Goal: Task Accomplishment & Management: Manage account settings

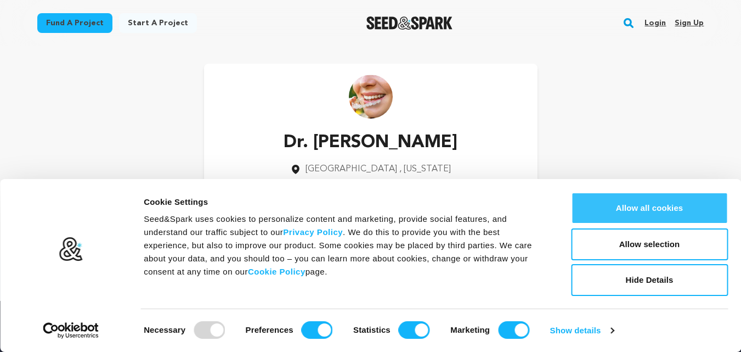
click at [651, 204] on button "Allow all cookies" at bounding box center [649, 208] width 157 height 32
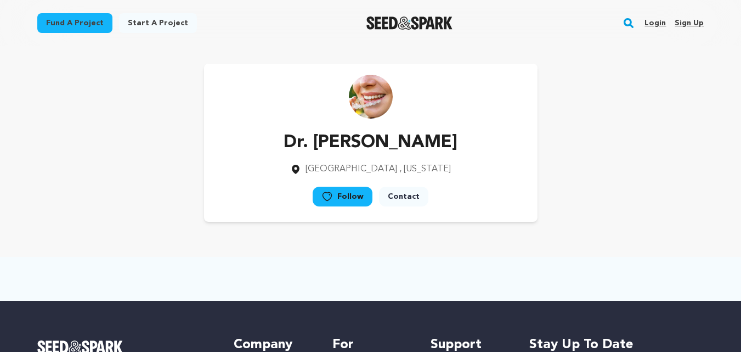
click at [683, 25] on link "Sign up" at bounding box center [689, 23] width 29 height 18
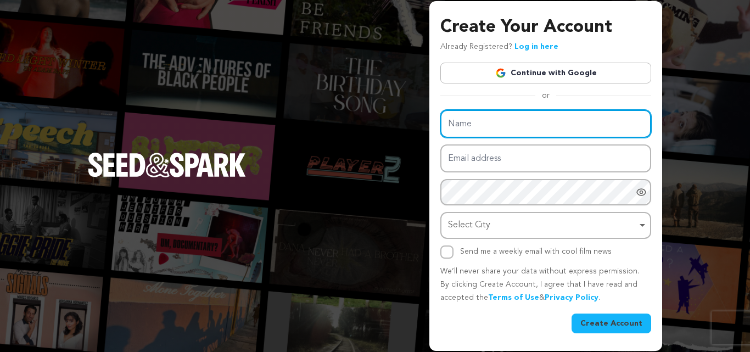
click at [533, 125] on input "Name" at bounding box center [545, 124] width 211 height 28
click at [502, 128] on input "Name" at bounding box center [545, 124] width 211 height 28
click at [496, 120] on input "Name" at bounding box center [545, 124] width 211 height 28
type input "Relative Floors and Walls"
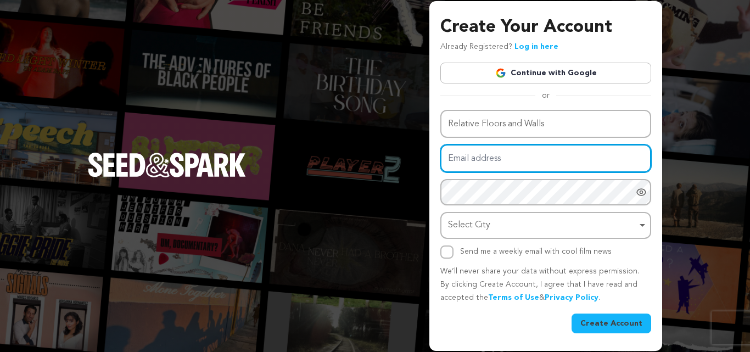
click at [503, 155] on input "Email address" at bounding box center [545, 158] width 211 height 28
type input "relativespace95@gmail.com"
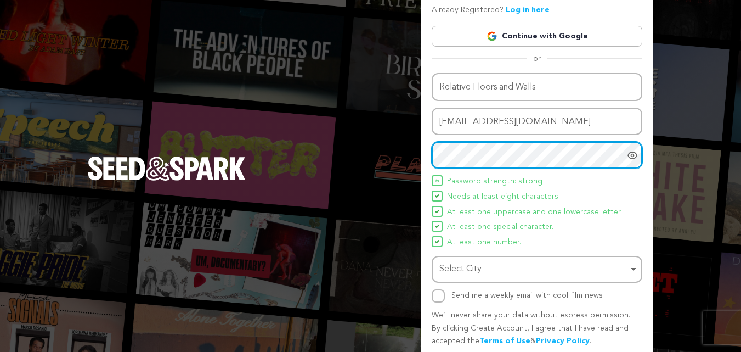
scroll to position [55, 0]
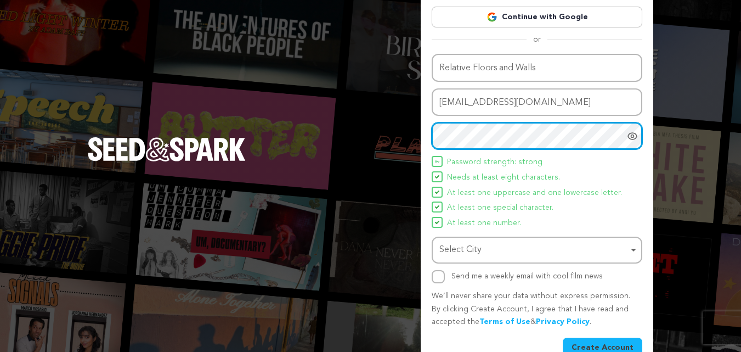
click at [570, 240] on div "Select City Remove item" at bounding box center [537, 250] width 200 height 20
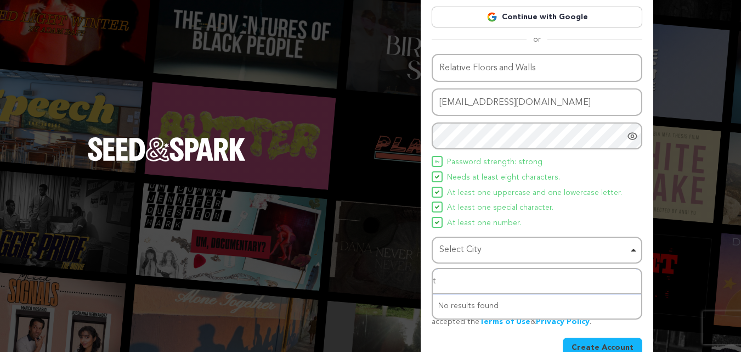
type input "to"
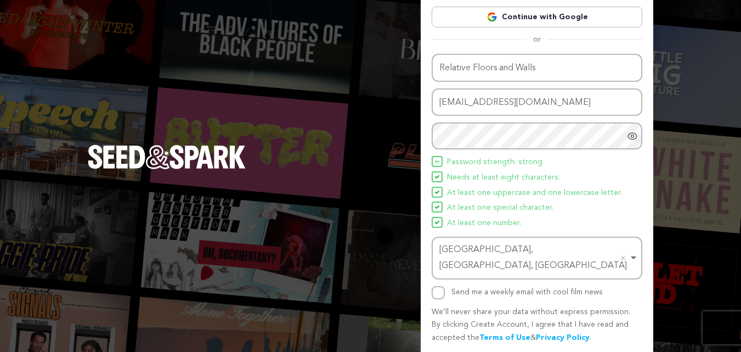
scroll to position [78, 0]
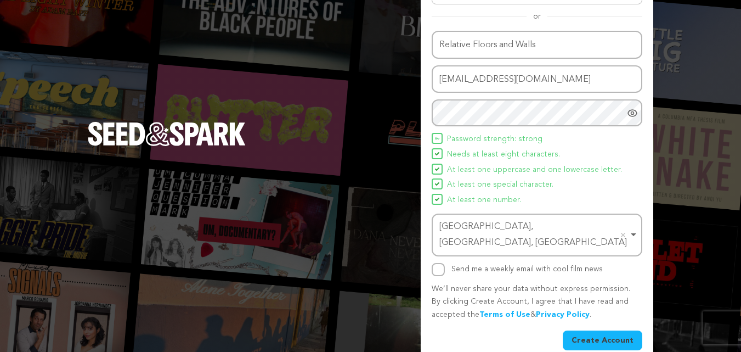
click at [614, 330] on button "Create Account" at bounding box center [603, 340] width 80 height 20
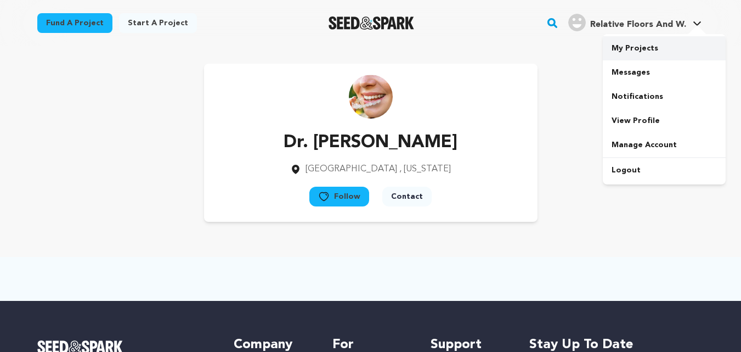
click at [650, 44] on link "My Projects" at bounding box center [664, 48] width 123 height 24
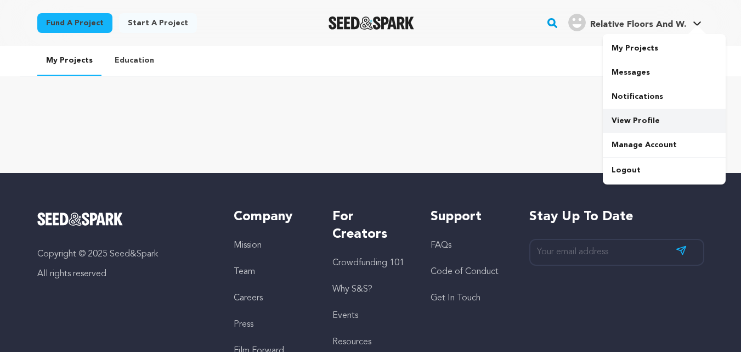
click at [636, 119] on link "View Profile" at bounding box center [664, 121] width 123 height 24
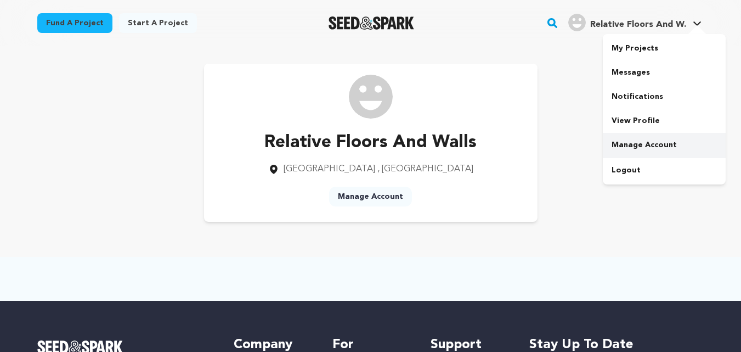
click at [647, 140] on link "Manage Account" at bounding box center [664, 145] width 123 height 24
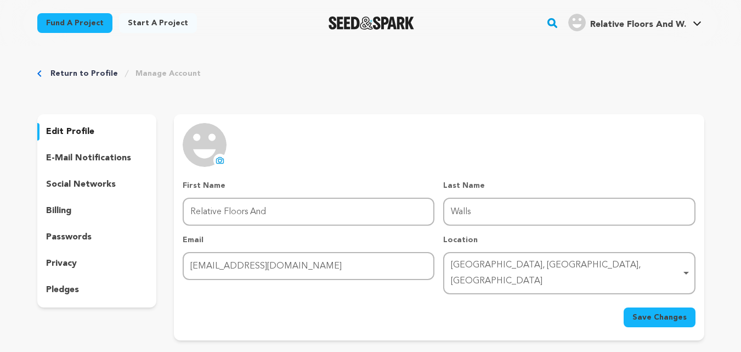
click at [220, 162] on icon at bounding box center [220, 160] width 4 height 3
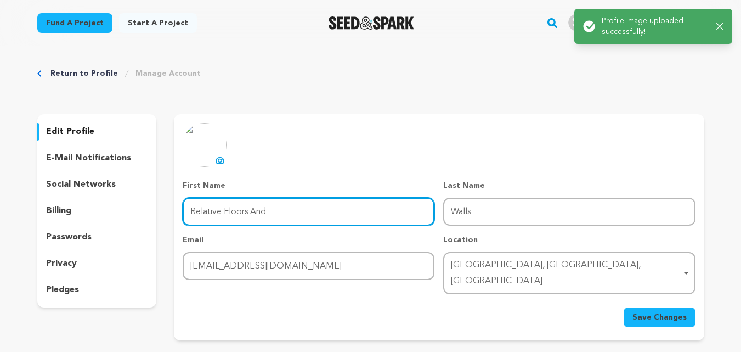
click at [256, 211] on input "Relative Floors And" at bounding box center [309, 212] width 252 height 28
click at [308, 210] on input "Relative Floors and" at bounding box center [309, 212] width 252 height 28
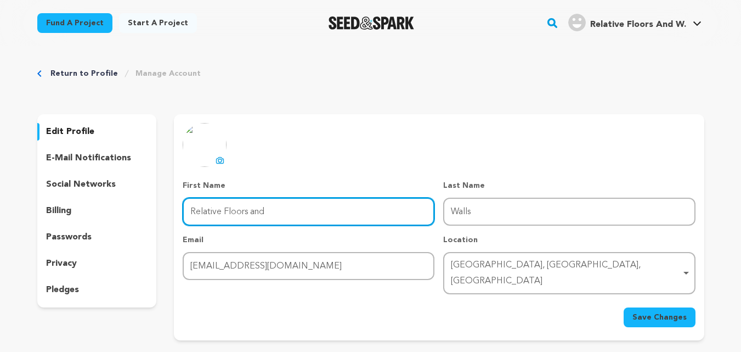
type input "Relative Floors and"
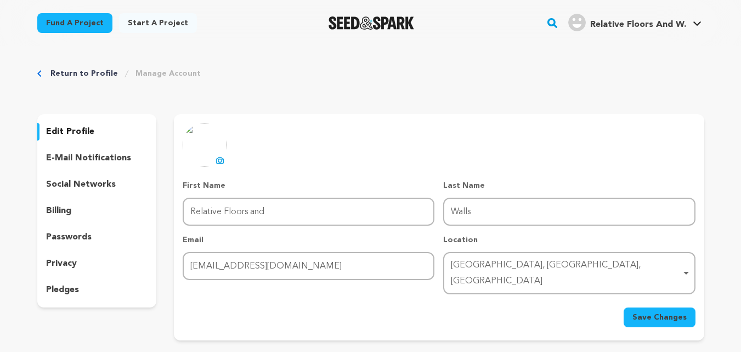
click at [673, 307] on button "Save Changes" at bounding box center [660, 317] width 72 height 20
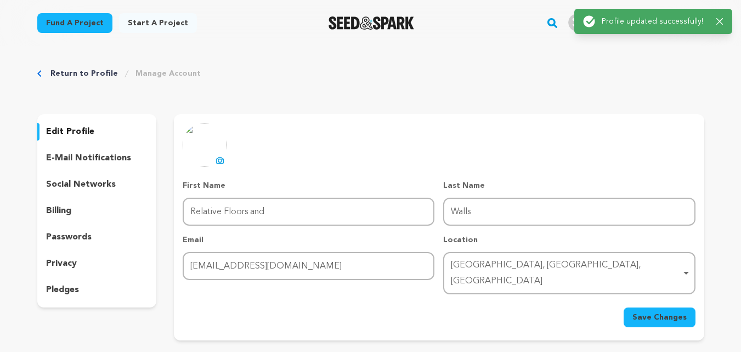
click at [76, 185] on p "social networks" at bounding box center [81, 184] width 70 height 13
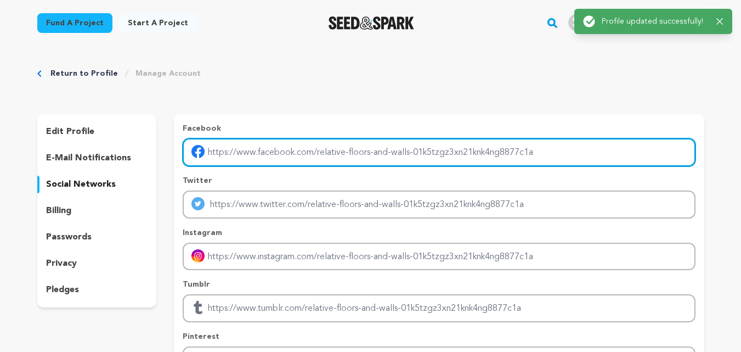
click at [243, 159] on input "Enter facebook profile link" at bounding box center [439, 152] width 513 height 28
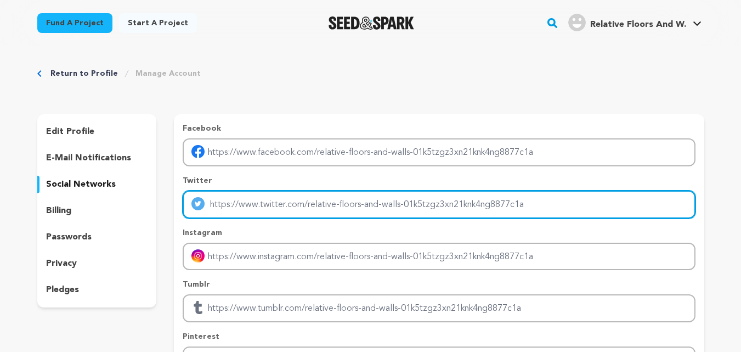
click at [233, 202] on input "Enter twitter profile link" at bounding box center [439, 204] width 513 height 28
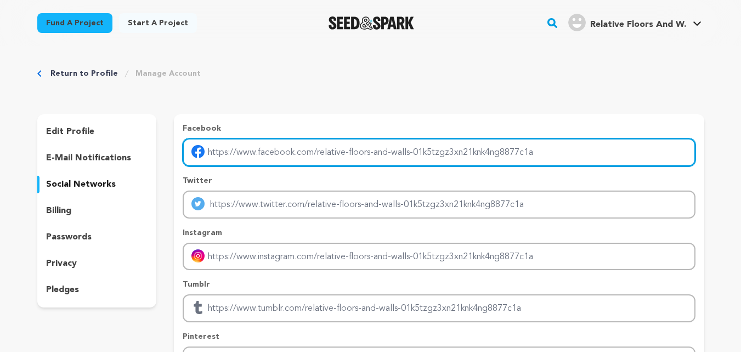
click at [227, 146] on input "Enter facebook profile link" at bounding box center [439, 152] width 513 height 28
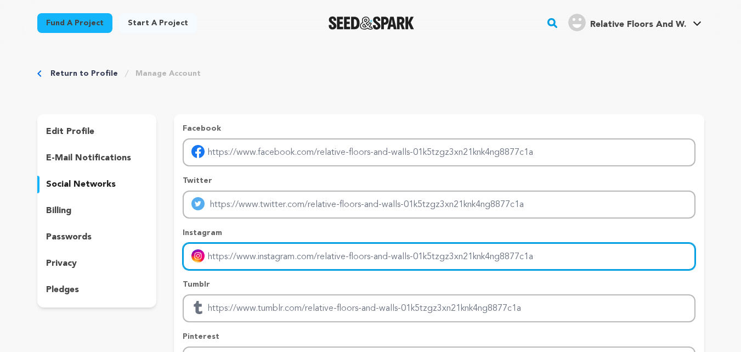
click at [230, 250] on input "Enter instagram handle link" at bounding box center [439, 257] width 513 height 28
type input "https://www.instagram.com/relativefw/"
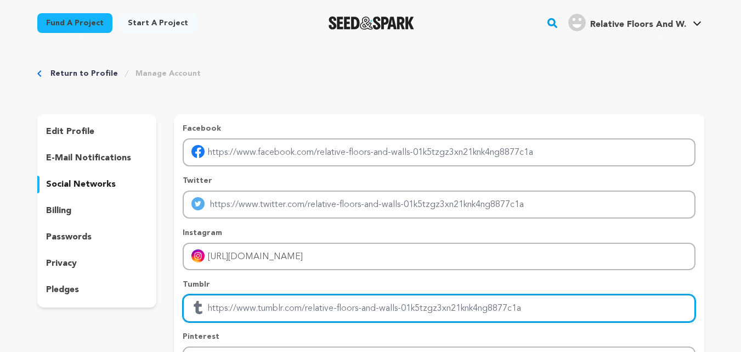
click at [247, 306] on input "Enter tubmlr profile link" at bounding box center [439, 308] width 513 height 28
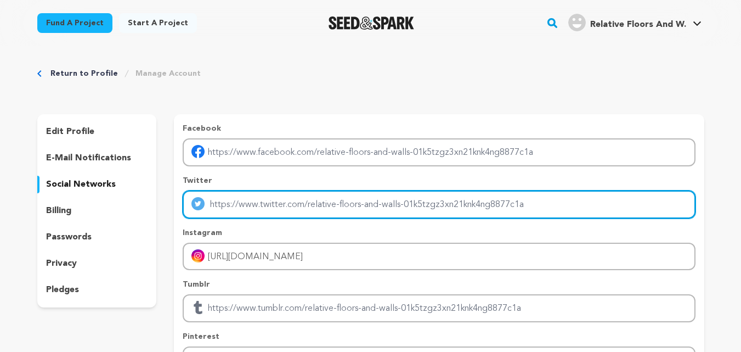
click at [210, 199] on input "Enter twitter profile link" at bounding box center [439, 204] width 513 height 28
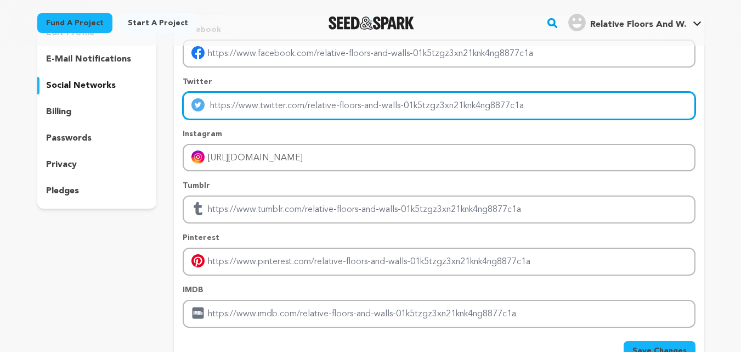
scroll to position [110, 0]
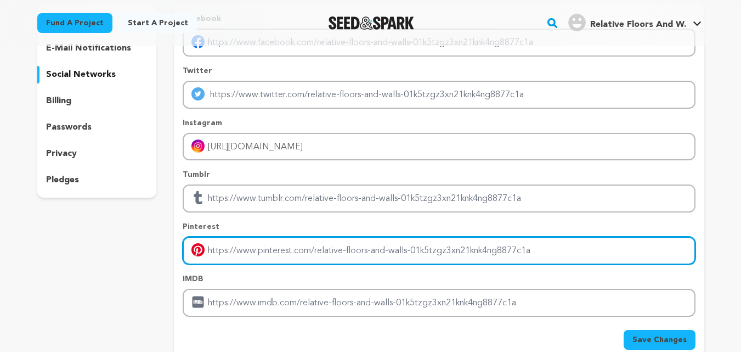
click at [265, 252] on input "Enter pinterest profile link" at bounding box center [439, 251] width 513 height 28
paste input "https://ca.pinterest.com/relativefw/"
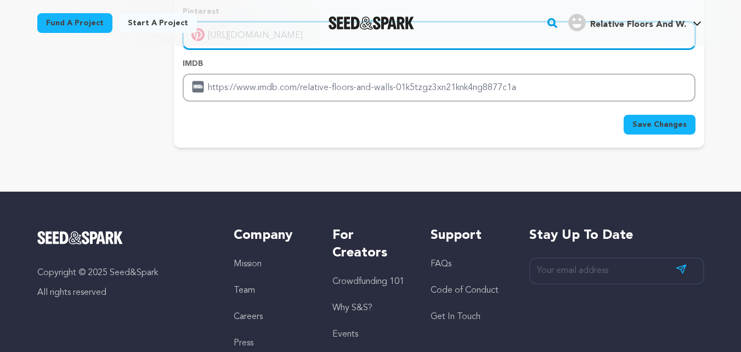
scroll to position [329, 0]
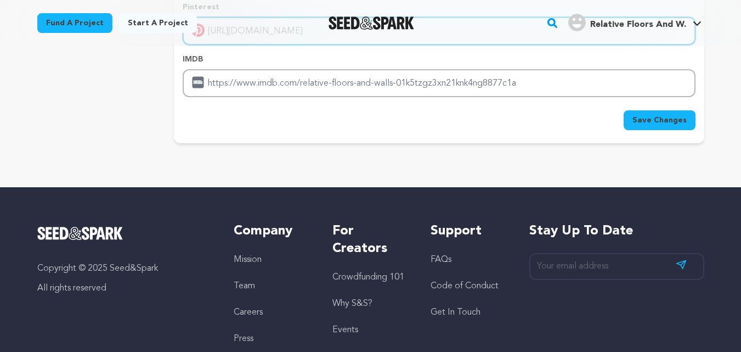
type input "https://ca.pinterest.com/relativefw/"
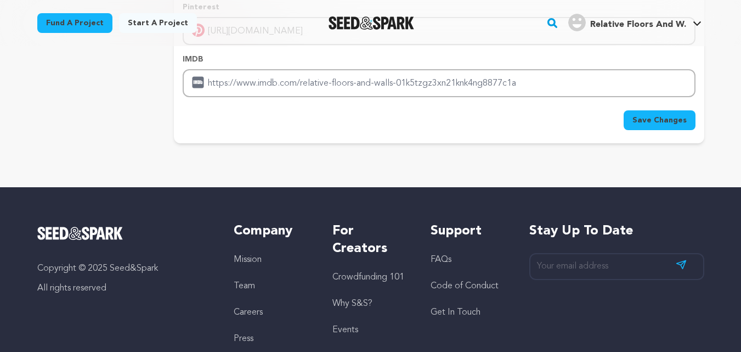
click at [660, 111] on button "Save Changes" at bounding box center [660, 120] width 72 height 20
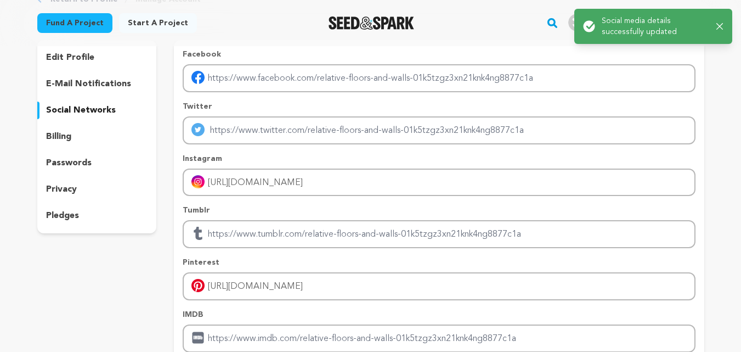
scroll to position [0, 0]
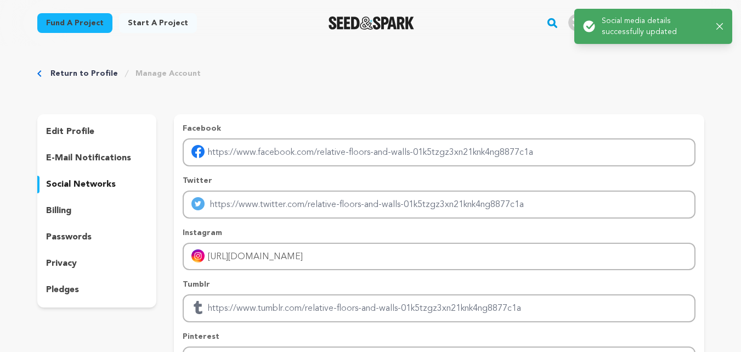
click at [718, 29] on icon "button" at bounding box center [720, 26] width 7 height 7
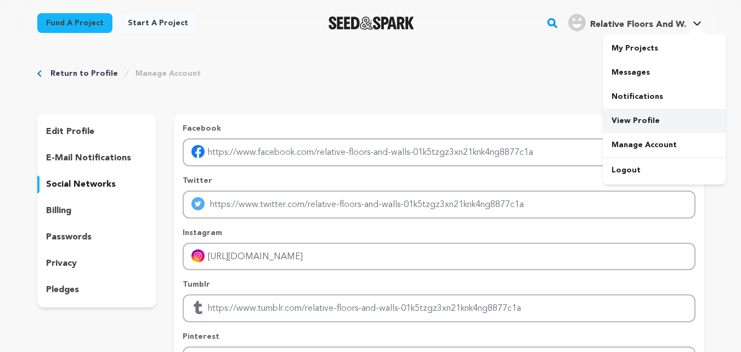
click at [638, 122] on link "View Profile" at bounding box center [664, 121] width 123 height 24
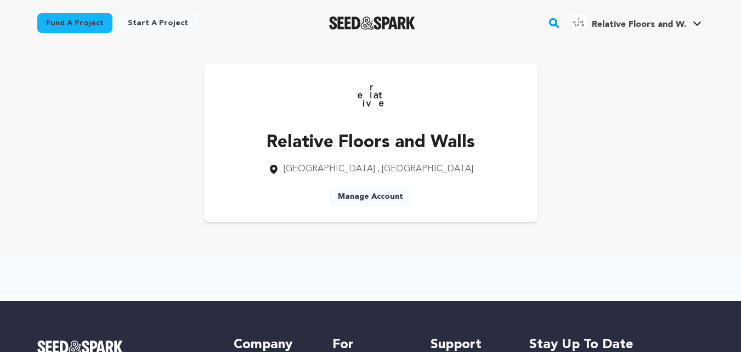
click at [162, 24] on link "Start a project" at bounding box center [158, 23] width 78 height 20
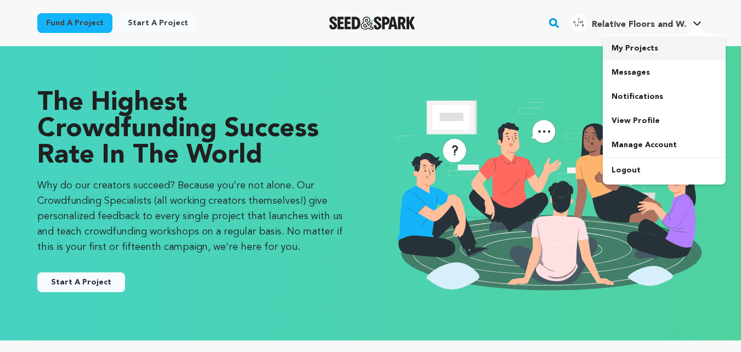
click at [642, 49] on link "My Projects" at bounding box center [664, 48] width 123 height 24
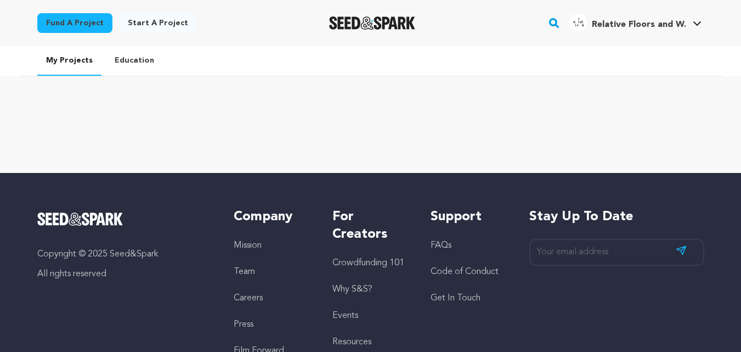
click at [141, 61] on link "Education" at bounding box center [134, 60] width 57 height 29
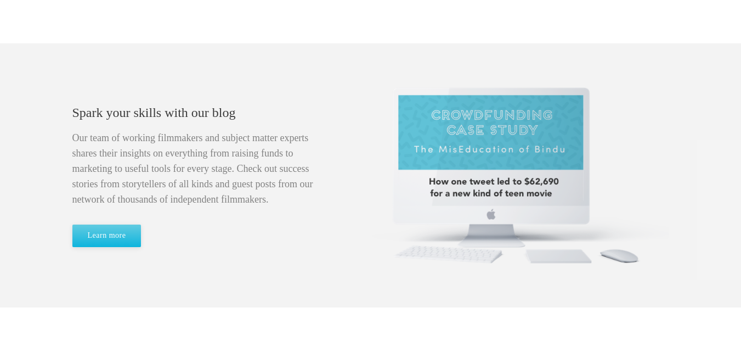
scroll to position [549, 0]
